Goal: Transaction & Acquisition: Download file/media

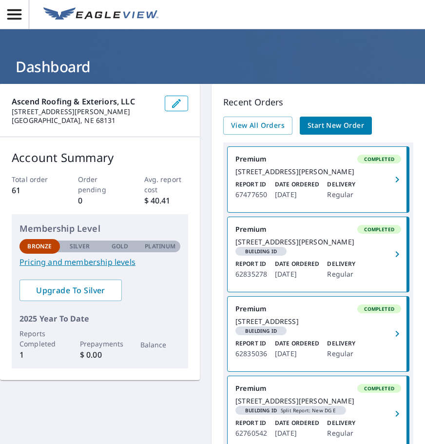
click at [306, 188] on link "Premium Completed [STREET_ADDRESS][PERSON_NAME] Report ID 67477650 Date Ordered…" at bounding box center [318, 179] width 181 height 65
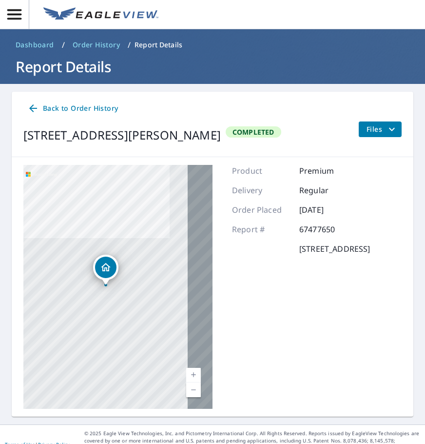
click at [386, 133] on icon "filesDropdownBtn-67477650" at bounding box center [392, 129] width 12 height 12
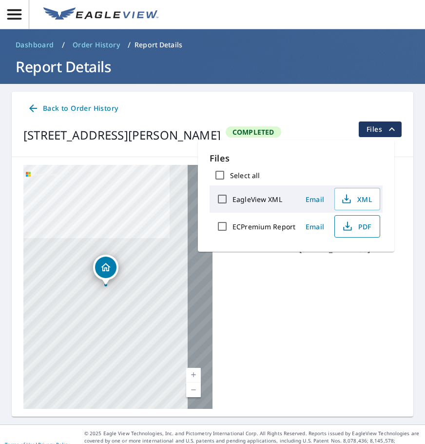
click at [358, 225] on span "PDF" at bounding box center [356, 226] width 31 height 12
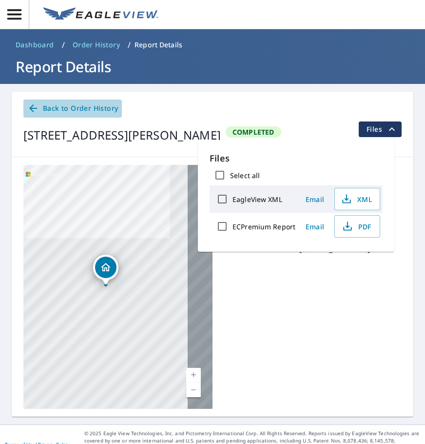
click at [91, 105] on span "Back to Order History" at bounding box center [72, 108] width 91 height 12
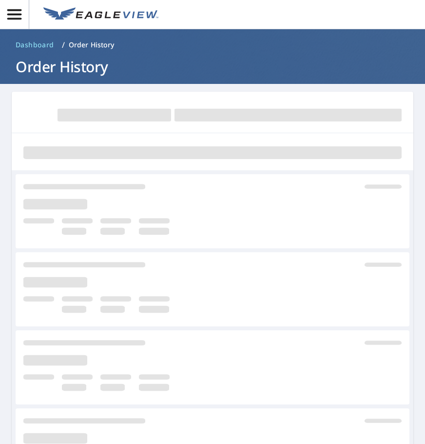
scroll to position [49, 0]
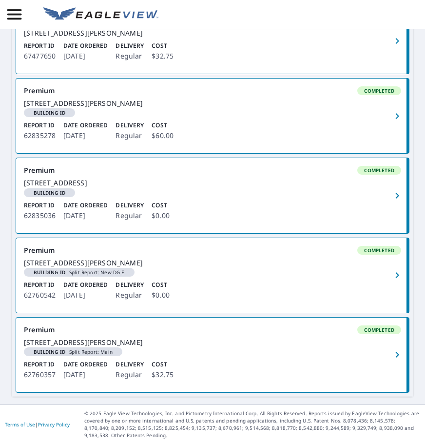
click at [118, 258] on div "[STREET_ADDRESS][PERSON_NAME]" at bounding box center [212, 262] width 377 height 9
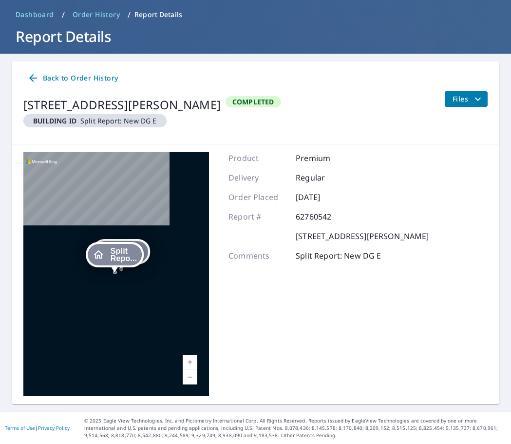
scroll to position [50, 0]
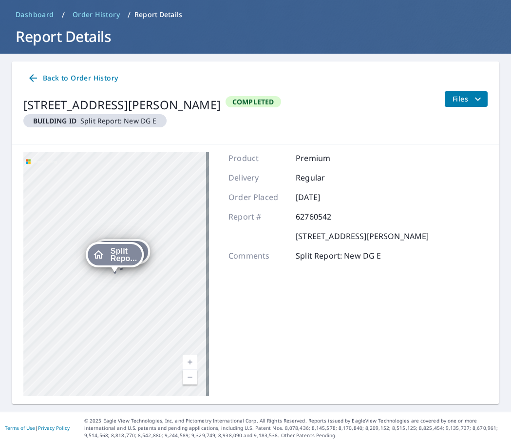
click at [425, 93] on span "Files" at bounding box center [468, 99] width 31 height 12
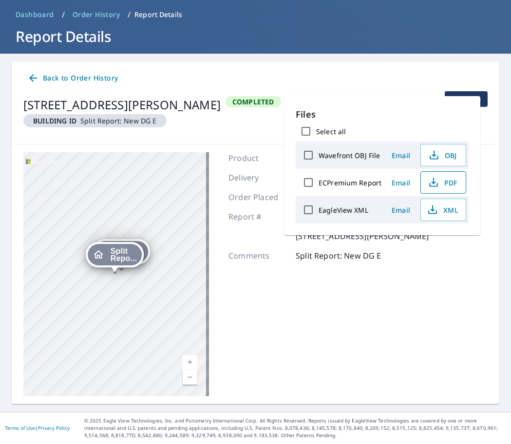
click at [425, 187] on icon "button" at bounding box center [434, 182] width 12 height 12
click at [150, 438] on p "© 2025 Eagle View Technologies, Inc. and Pictometry International Corp. All Rig…" at bounding box center [295, 428] width 422 height 22
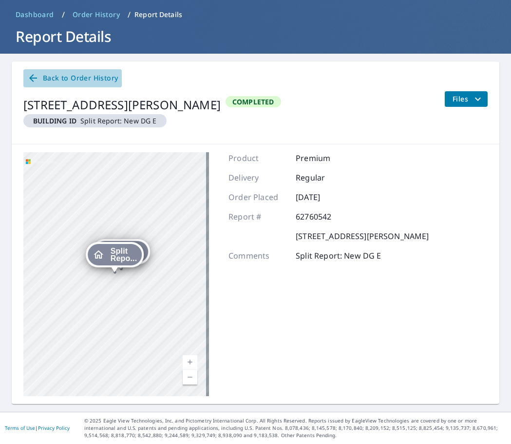
click at [64, 72] on span "Back to Order History" at bounding box center [72, 78] width 91 height 12
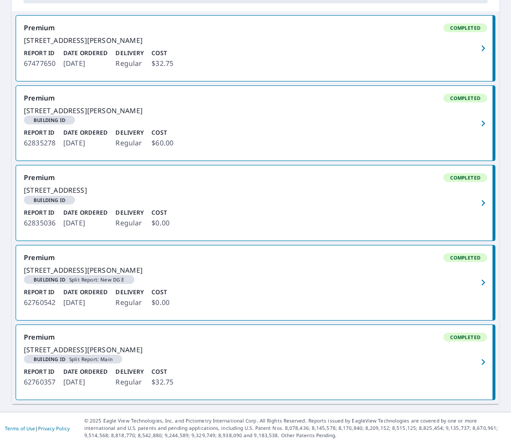
click at [138, 332] on div "Premium Completed" at bounding box center [256, 336] width 464 height 9
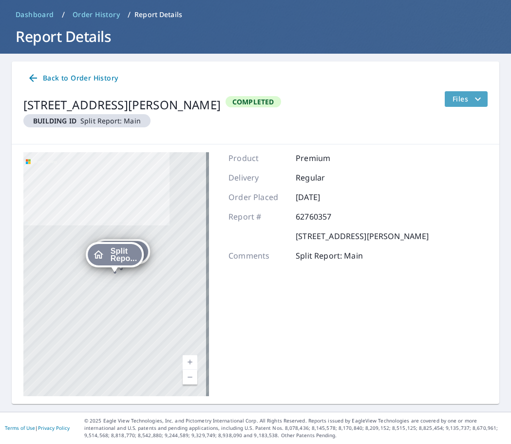
click at [425, 93] on span "Files" at bounding box center [468, 99] width 31 height 12
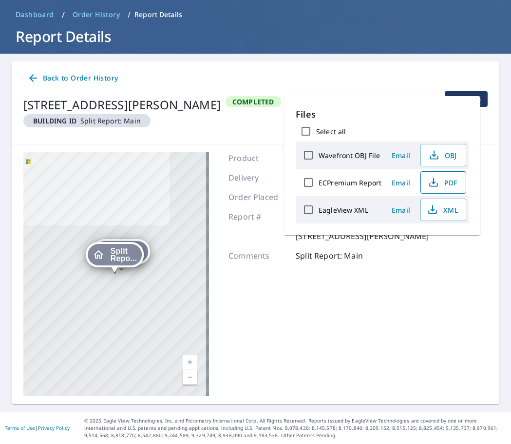
click at [425, 187] on span "PDF" at bounding box center [442, 182] width 31 height 12
click at [258, 144] on div "Split Repo... [STREET_ADDRESS][PERSON_NAME] Split Repo... [STREET_ADDRESS][PERS…" at bounding box center [256, 273] width 488 height 259
